Goal: Find specific page/section: Find specific page/section

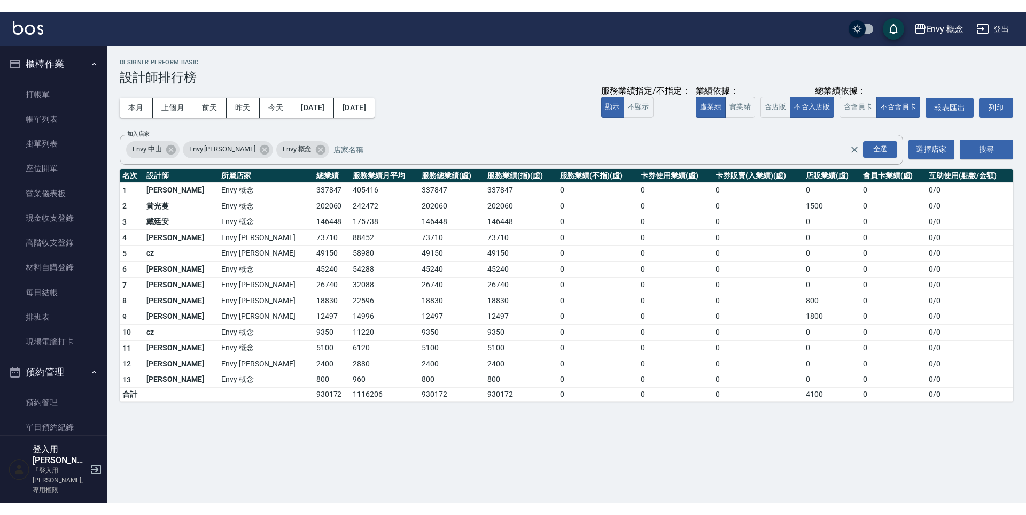
scroll to position [594, 0]
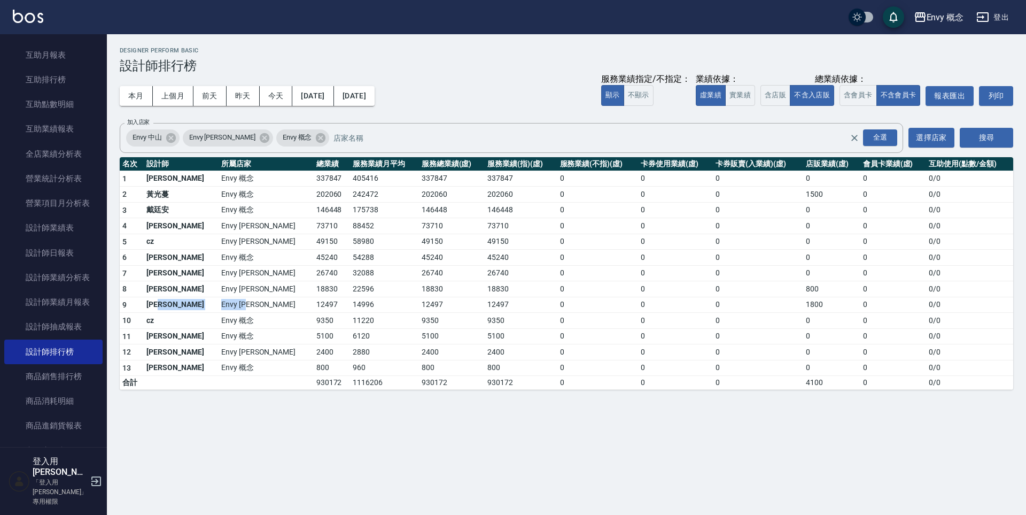
drag, startPoint x: 179, startPoint y: 303, endPoint x: 225, endPoint y: 310, distance: 46.5
click at [225, 310] on tr "9 [PERSON_NAME]Envy [PERSON_NAME]12497 14996 12497 12497 0 0 0 1800 0 0 / 0" at bounding box center [567, 305] width 894 height 16
click at [228, 301] on td "Envy [PERSON_NAME]" at bounding box center [266, 305] width 95 height 16
drag, startPoint x: 185, startPoint y: 319, endPoint x: 140, endPoint y: 321, distance: 45.5
click at [140, 321] on tr "10 cz Envy 概念 9350 11220 9350 9350 0 0 0 0 0 0 / 0" at bounding box center [567, 321] width 894 height 16
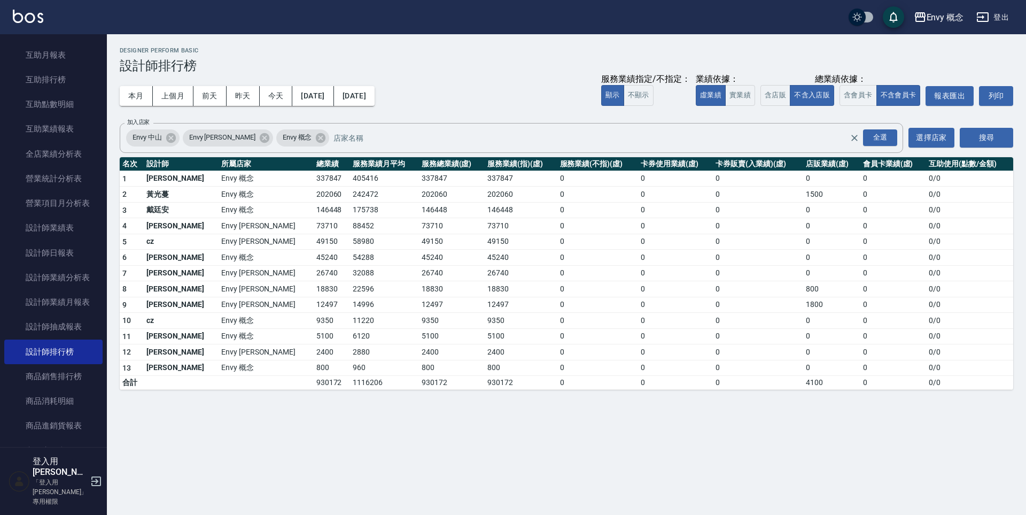
click at [219, 307] on td "Envy [PERSON_NAME]" at bounding box center [266, 305] width 95 height 16
drag, startPoint x: 210, startPoint y: 306, endPoint x: 322, endPoint y: 304, distance: 111.8
click at [298, 316] on tbody "1 王文嘉 Envy 概念 337847 405416 337847 337847 0 0 0 0 0 0 / 0 2 [PERSON_NAME]Envy 概…" at bounding box center [567, 280] width 894 height 219
drag, startPoint x: 322, startPoint y: 304, endPoint x: 254, endPoint y: 292, distance: 68.9
click at [350, 299] on td "14996" at bounding box center [384, 305] width 68 height 16
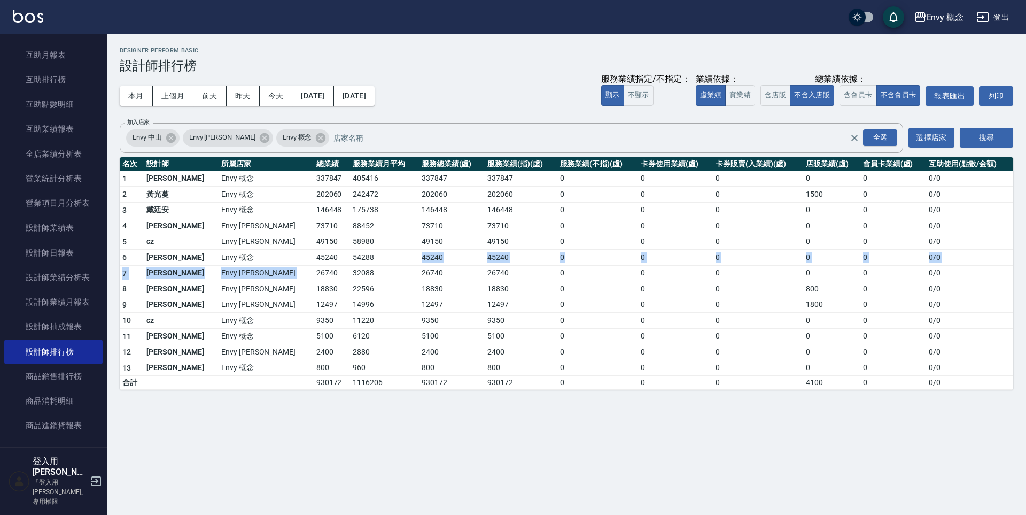
drag, startPoint x: 265, startPoint y: 259, endPoint x: 400, endPoint y: 290, distance: 138.7
click at [354, 258] on tbody "1 王文嘉 Envy 概念 337847 405416 337847 337847 0 0 0 0 0 0 / 0 2 [PERSON_NAME]Envy 概…" at bounding box center [567, 280] width 894 height 219
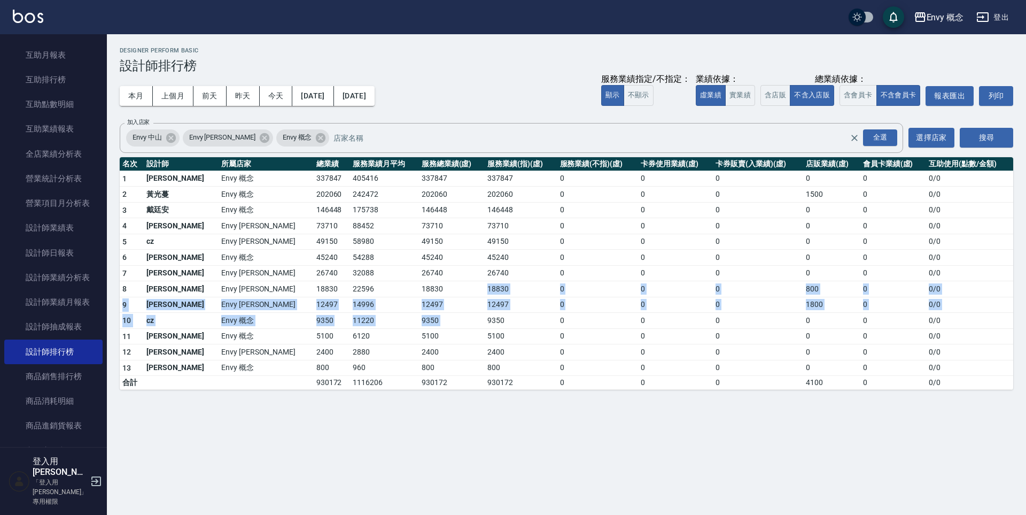
drag, startPoint x: 400, startPoint y: 290, endPoint x: 528, endPoint y: 284, distance: 128.4
click at [493, 308] on tbody "1 王文嘉 Envy 概念 337847 405416 337847 337847 0 0 0 0 0 0 / 0 2 [PERSON_NAME]Envy 概…" at bounding box center [567, 280] width 894 height 219
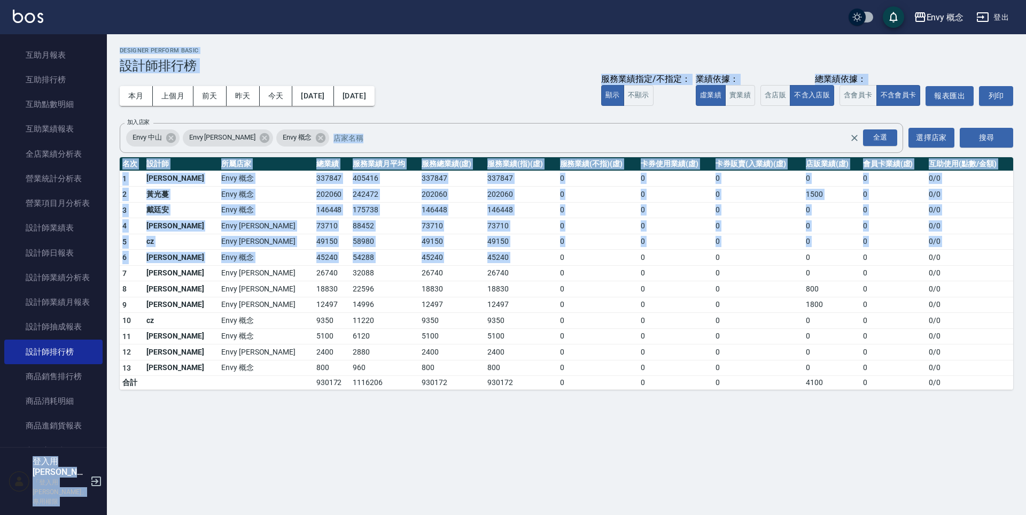
drag, startPoint x: 541, startPoint y: 239, endPoint x: 0, endPoint y: 257, distance: 541.3
click at [0, 259] on div "Envy 概念 登出 櫃檯作業 打帳單 帳單列表 掛單列表 座位開單 營業儀表板 現金收支登錄 高階收支登錄 材料自購登錄 每日結帳 排班表 現場電腦打卡 預…" at bounding box center [513, 257] width 1026 height 515
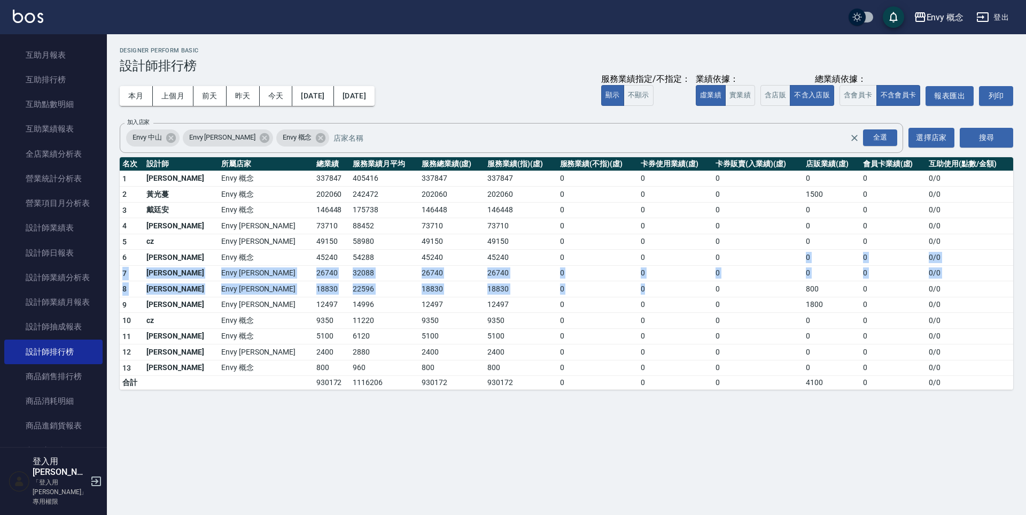
drag, startPoint x: 623, startPoint y: 291, endPoint x: 644, endPoint y: 191, distance: 101.5
click at [706, 228] on tbody "1 王文嘉 Envy 概念 337847 405416 337847 337847 0 0 0 0 0 0 / 0 2 [PERSON_NAME]Envy 概…" at bounding box center [567, 280] width 894 height 219
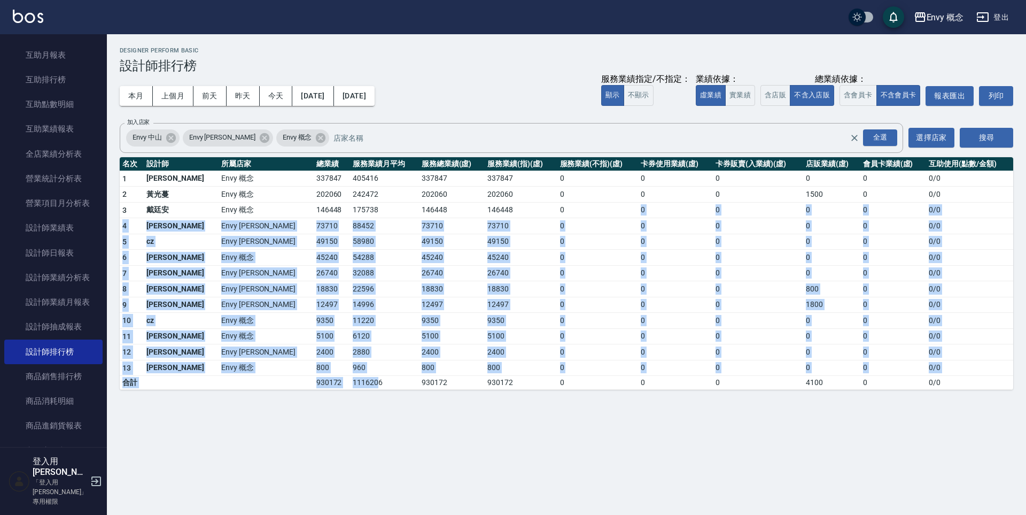
drag, startPoint x: 504, startPoint y: 243, endPoint x: 296, endPoint y: 391, distance: 255.7
click at [298, 389] on tbody "1 王文嘉 Envy 概念 337847 405416 337847 337847 0 0 0 0 0 0 / 0 2 [PERSON_NAME]Envy 概…" at bounding box center [567, 280] width 894 height 219
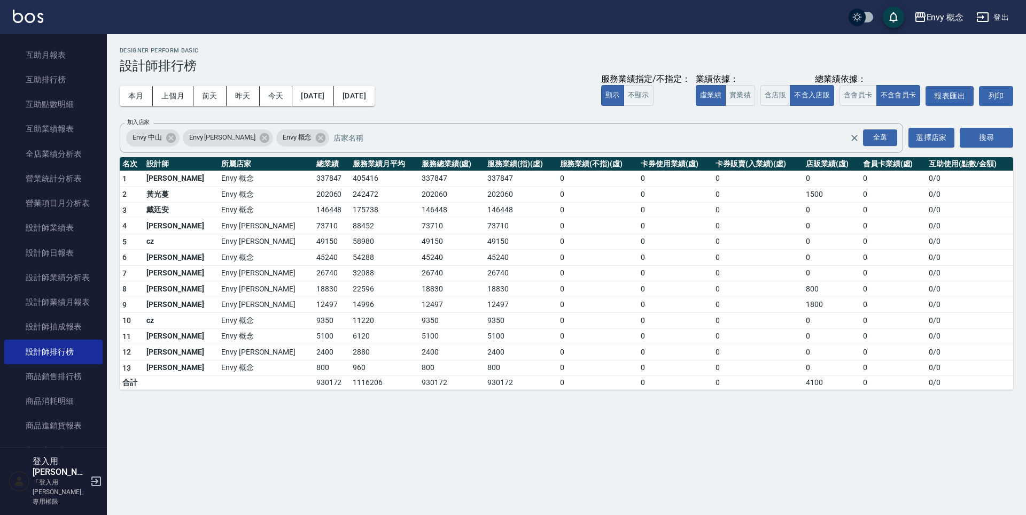
drag, startPoint x: 296, startPoint y: 357, endPoint x: 598, endPoint y: 351, distance: 302.6
click at [398, 367] on tr "13 [PERSON_NAME]Envy 概念 800 960 800 800 0 0 0 0 0 0 / 0" at bounding box center [567, 368] width 894 height 16
drag, startPoint x: 710, startPoint y: 302, endPoint x: 491, endPoint y: 233, distance: 229.9
click at [659, 273] on tbody "1 王文嘉 Envy 概念 337847 405416 337847 337847 0 0 0 0 0 0 / 0 2 [PERSON_NAME]Envy 概…" at bounding box center [567, 280] width 894 height 219
